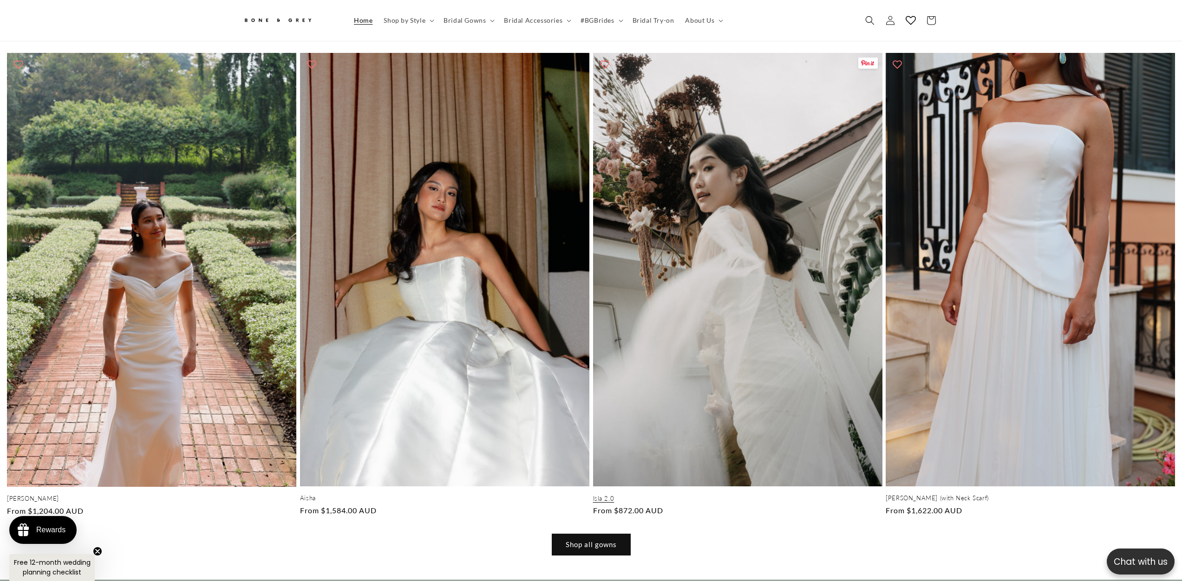
scroll to position [0, 1182]
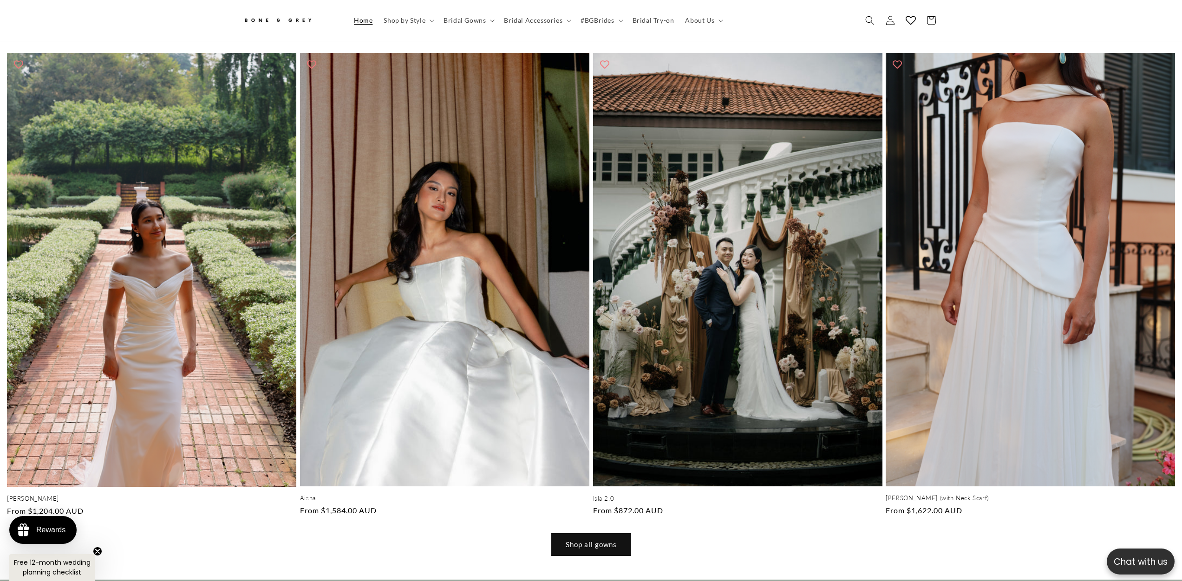
click at [600, 534] on link "Shop all gowns" at bounding box center [591, 545] width 79 height 22
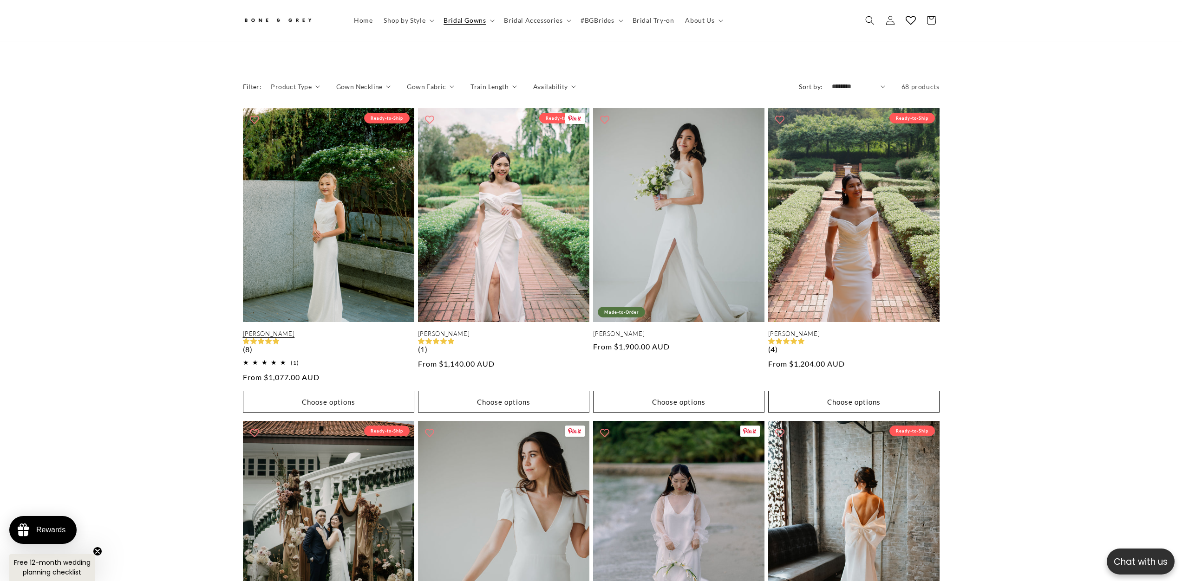
scroll to position [0, 511]
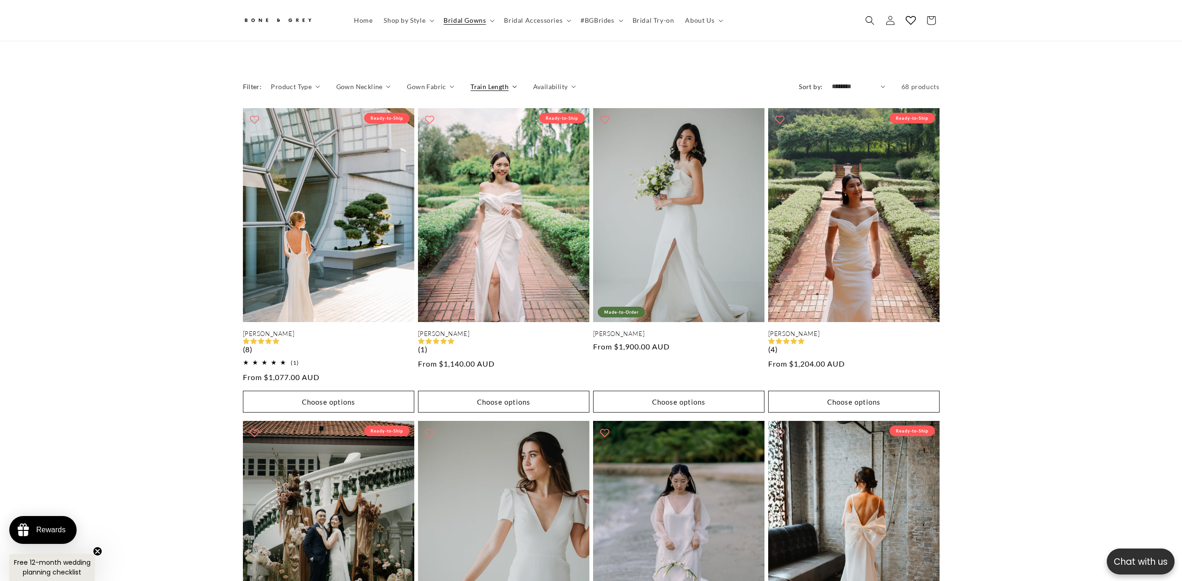
click at [499, 82] on span "Train Length" at bounding box center [489, 87] width 38 height 10
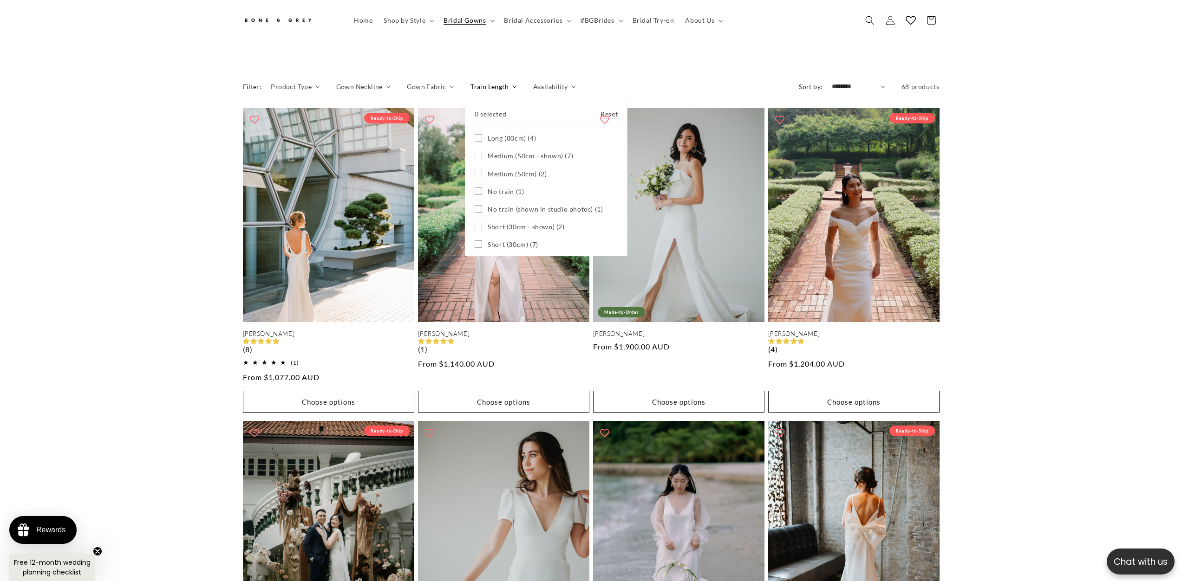
click at [477, 188] on icon at bounding box center [478, 191] width 7 height 7
click at [476, 205] on icon at bounding box center [478, 208] width 7 height 7
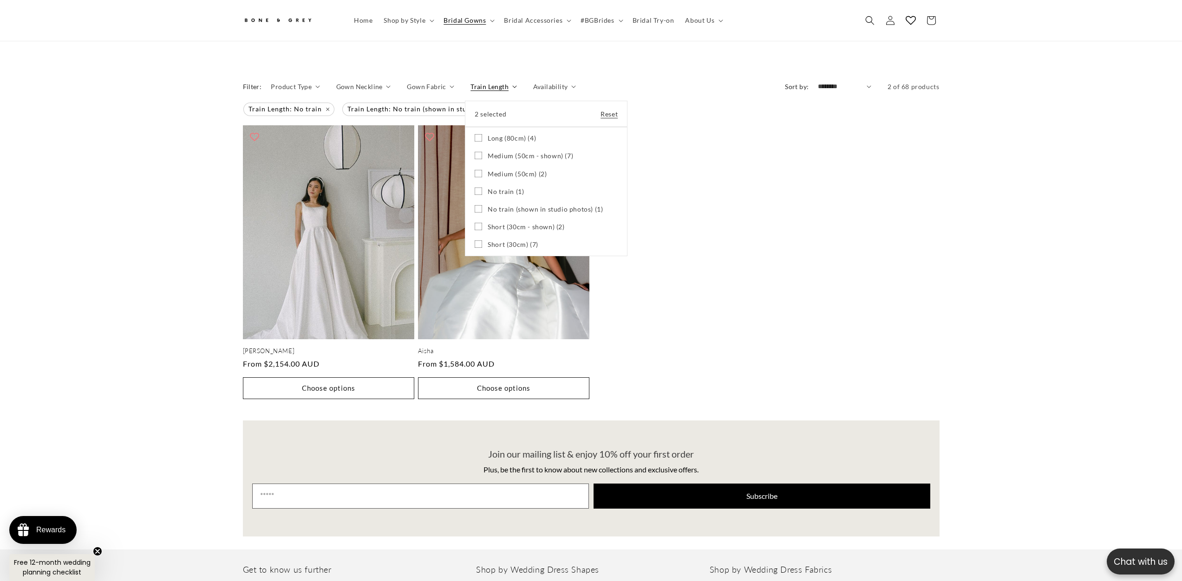
click at [516, 91] on summary "Train Length" at bounding box center [493, 87] width 46 height 10
